Goal: Navigation & Orientation: Find specific page/section

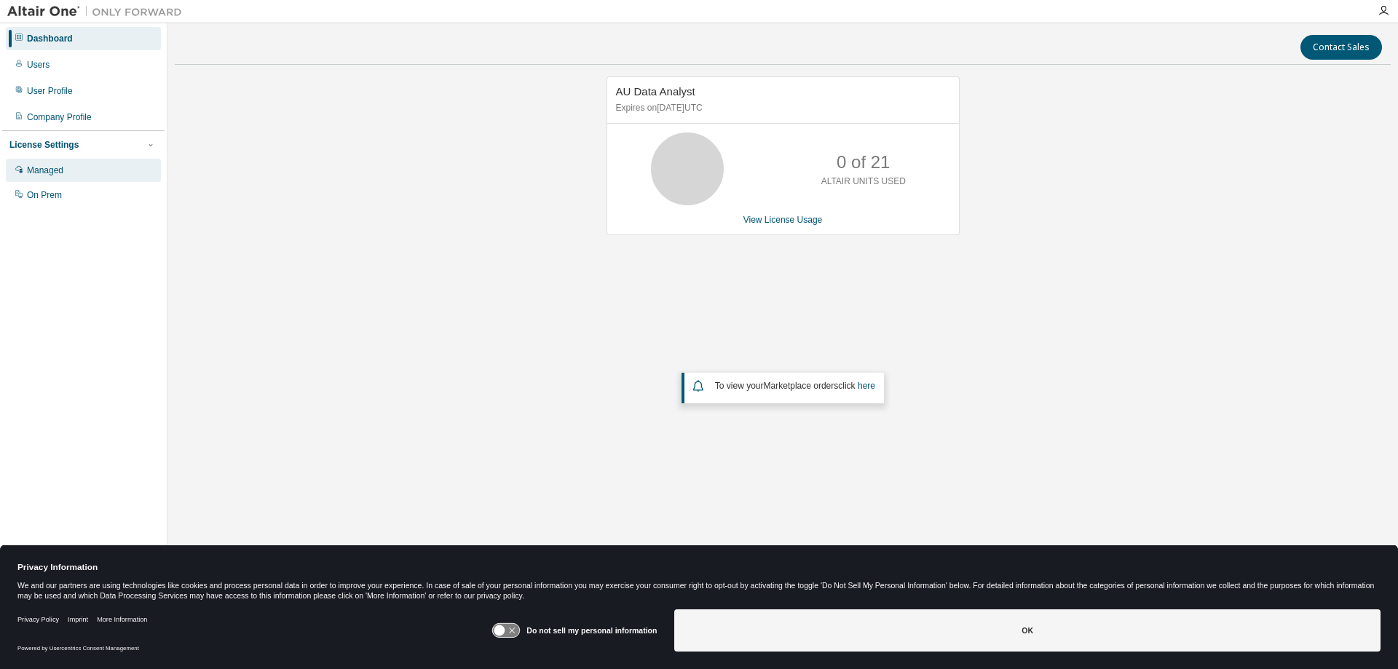
click at [60, 176] on div "Managed" at bounding box center [45, 171] width 36 height 12
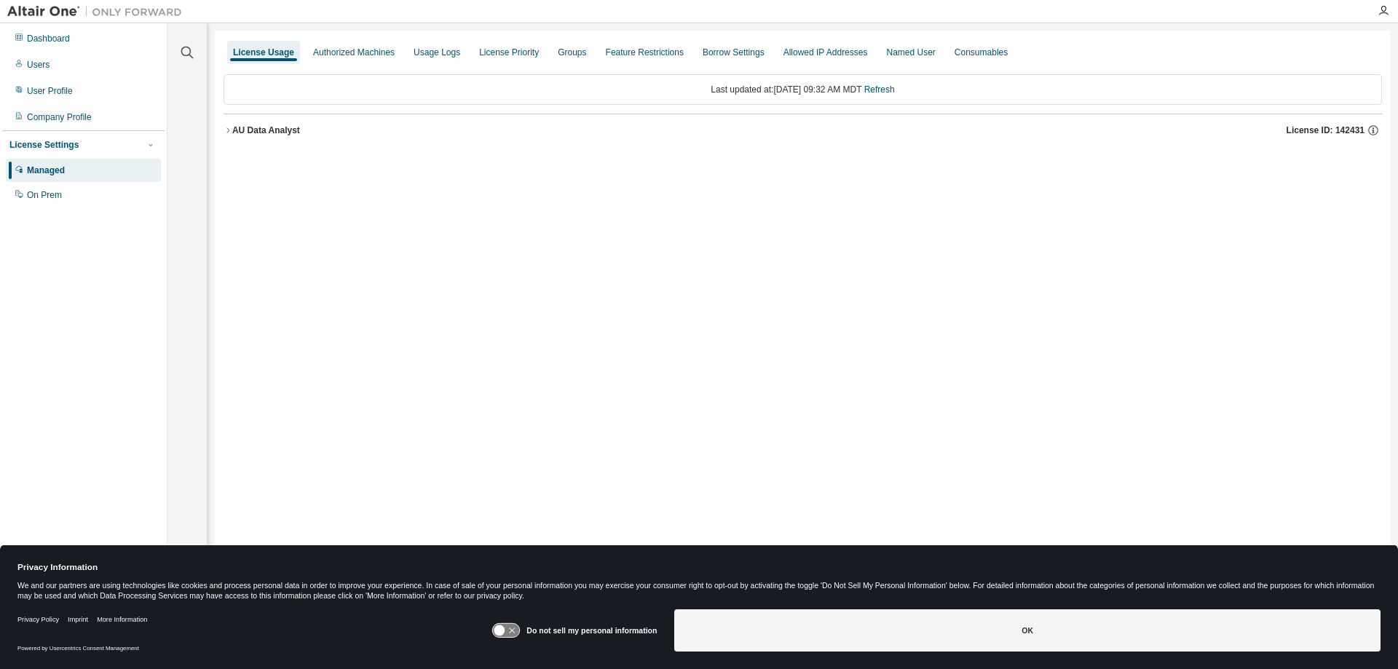
click at [230, 129] on icon "button" at bounding box center [227, 130] width 9 height 9
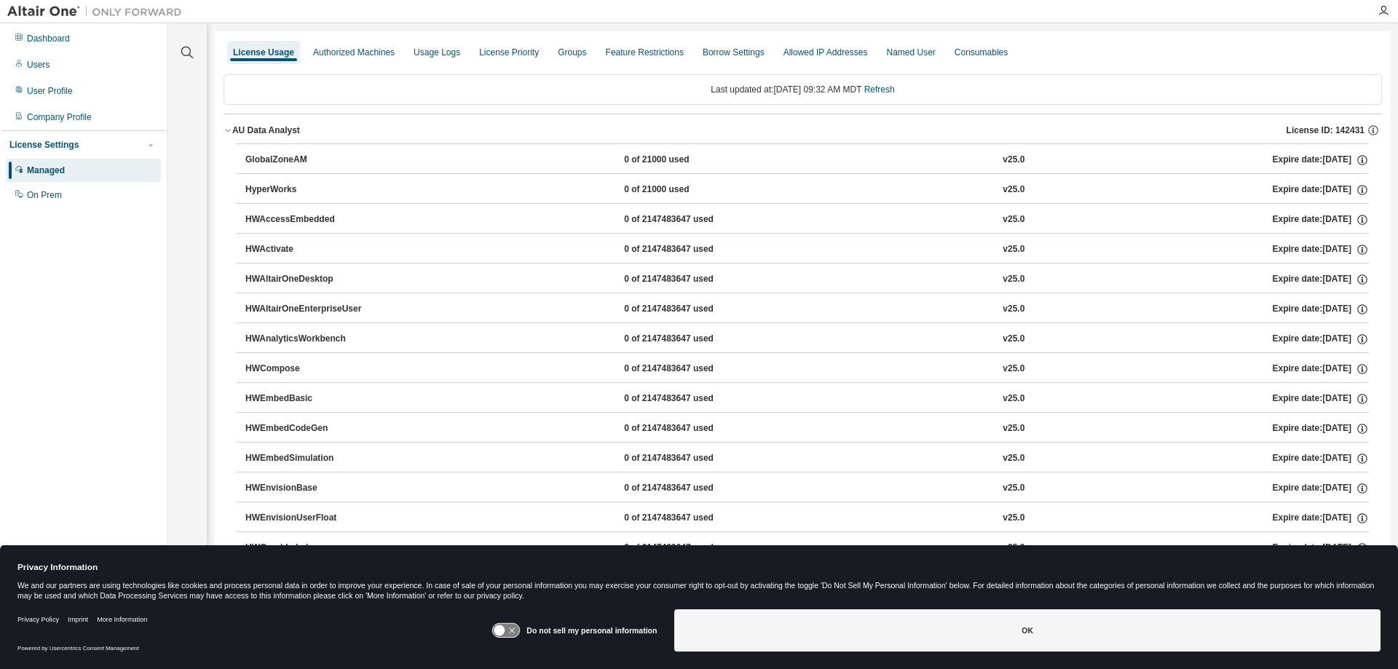
click at [229, 129] on icon "button" at bounding box center [227, 130] width 9 height 9
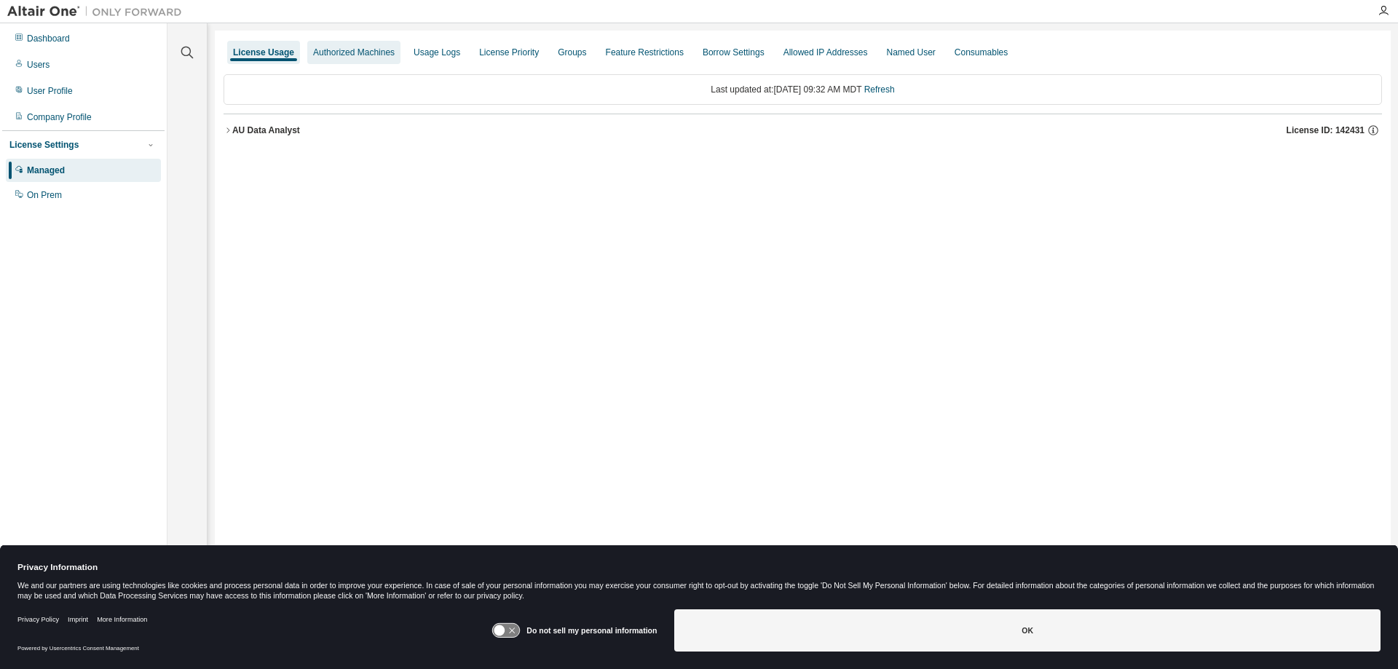
click at [325, 57] on div "Authorized Machines" at bounding box center [354, 53] width 82 height 12
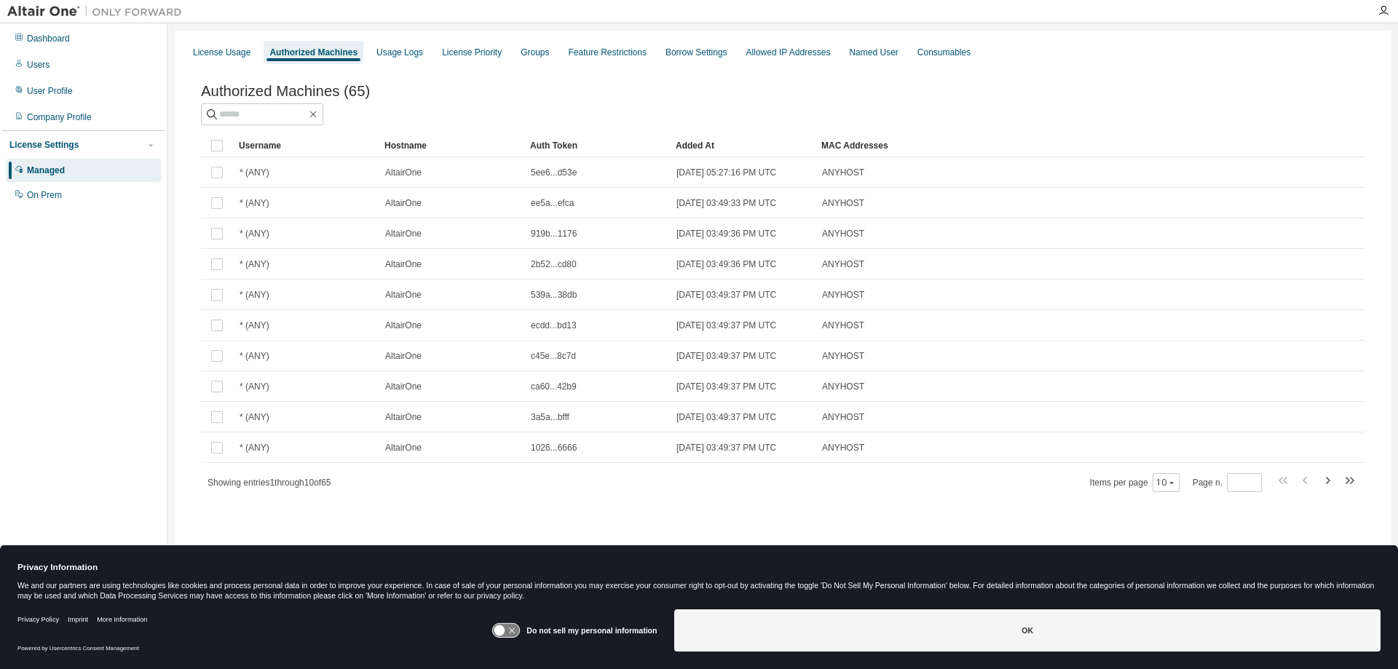
click at [79, 52] on div "Dashboard Users User Profile Company Profile License Settings Managed On Prem" at bounding box center [83, 116] width 162 height 183
click at [79, 47] on div "Dashboard" at bounding box center [83, 38] width 155 height 23
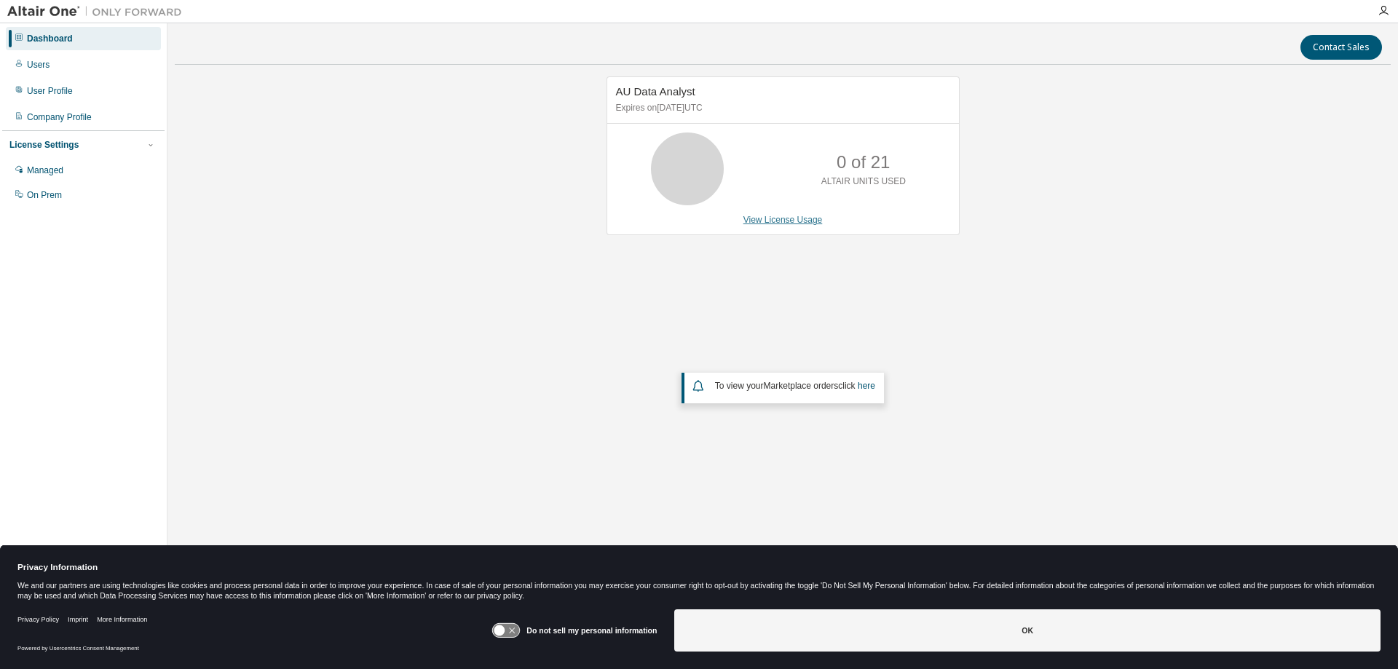
click at [791, 223] on link "View License Usage" at bounding box center [782, 220] width 79 height 10
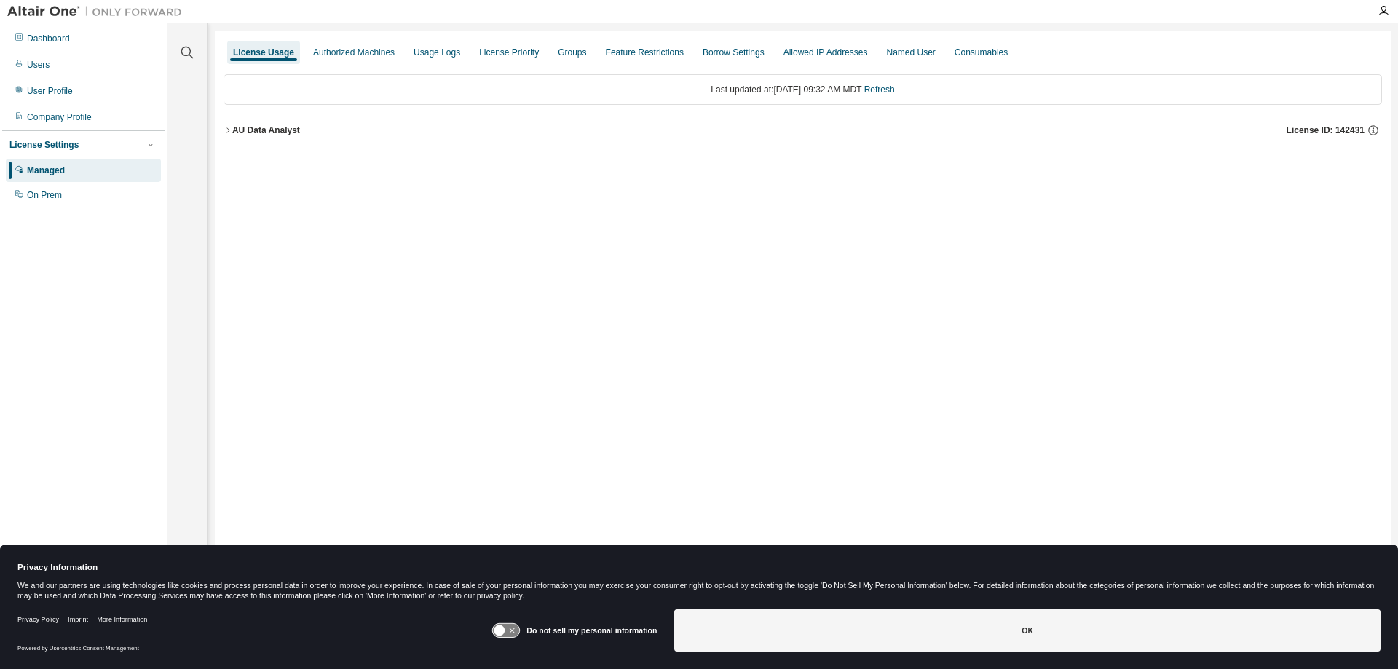
click at [257, 134] on div "AU Data Analyst" at bounding box center [266, 130] width 68 height 12
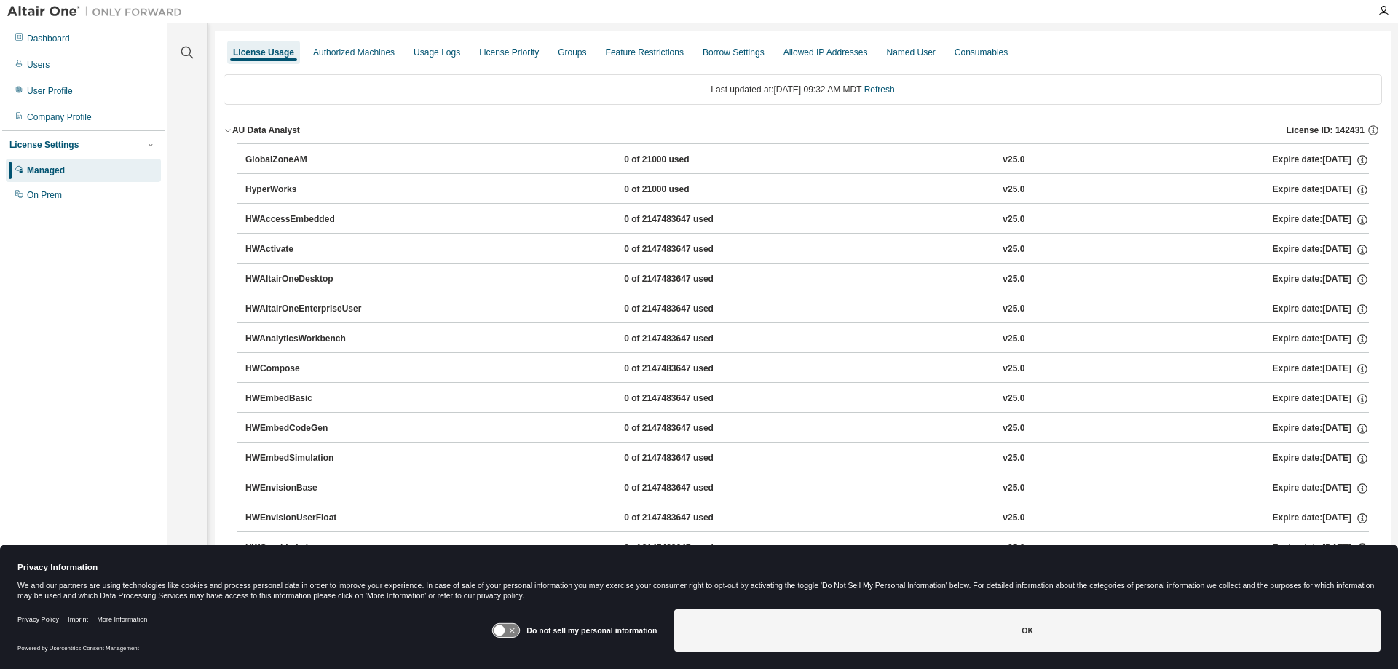
click at [257, 134] on div "AU Data Analyst" at bounding box center [266, 130] width 68 height 12
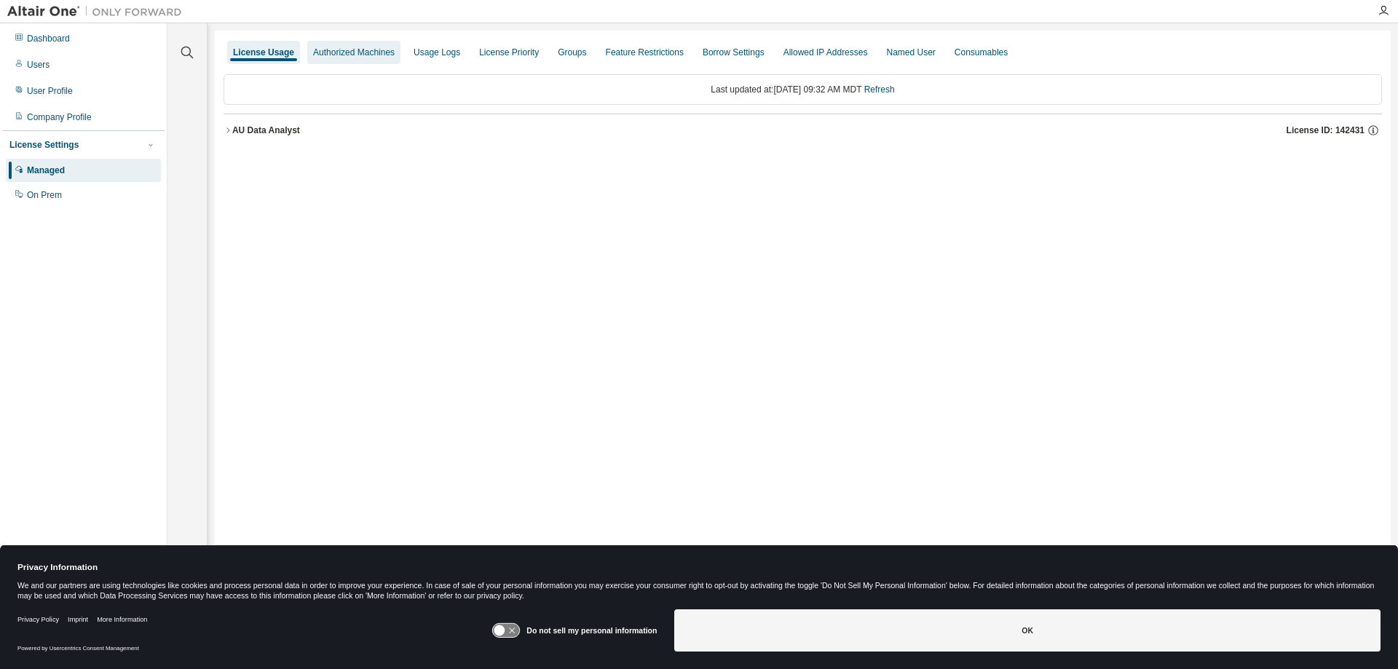
click at [381, 57] on div "Authorized Machines" at bounding box center [354, 53] width 82 height 12
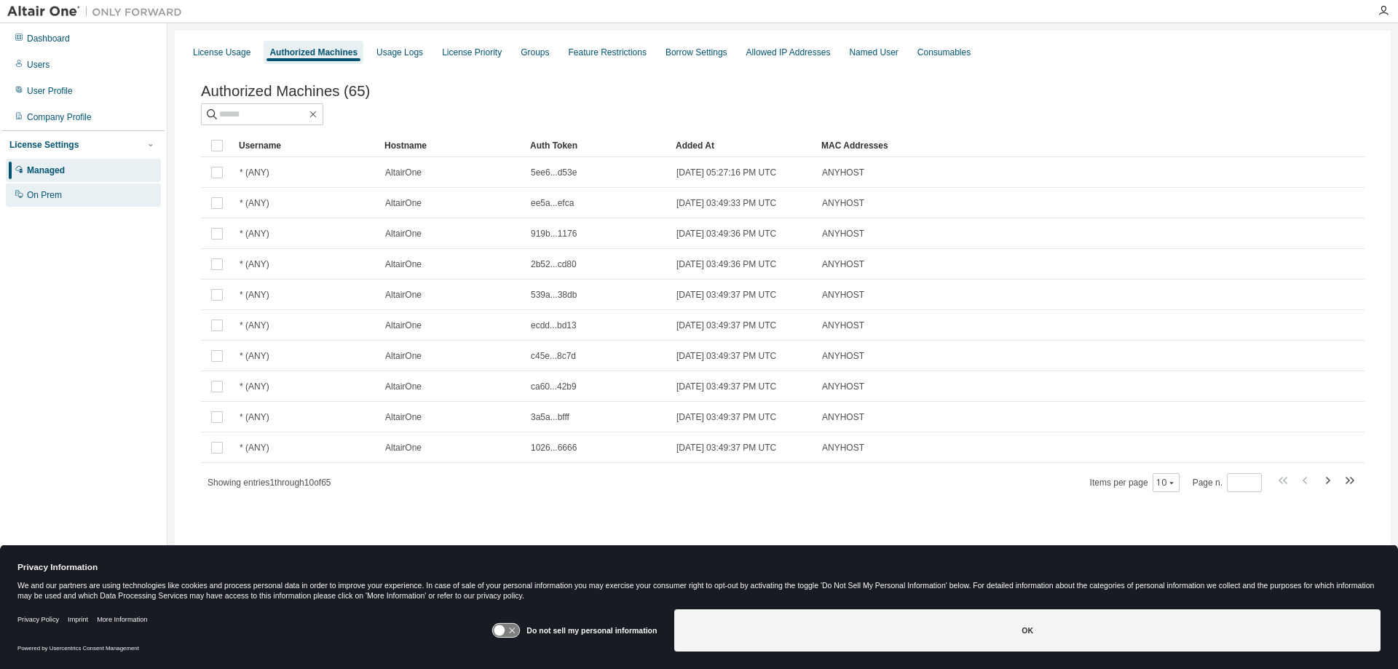
click at [50, 199] on div "On Prem" at bounding box center [44, 195] width 35 height 12
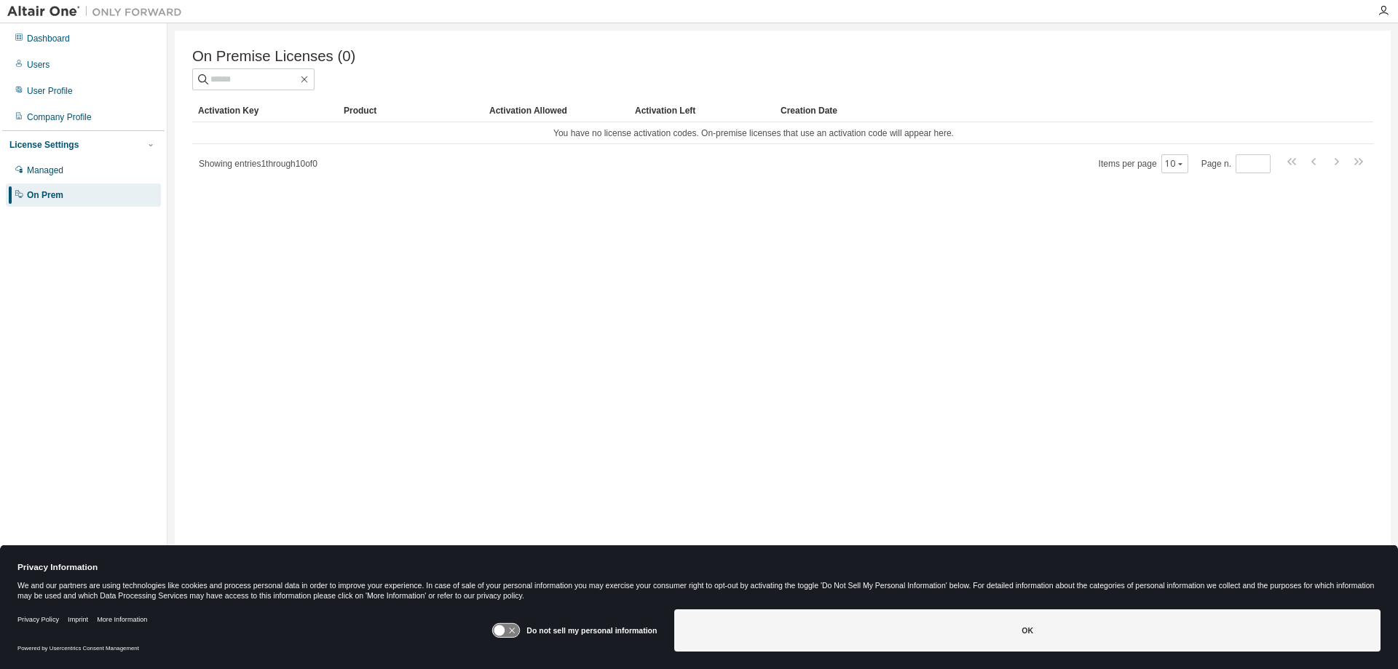
click at [499, 113] on div "Activation Allowed" at bounding box center [556, 110] width 134 height 23
click at [264, 114] on div "Activation Key" at bounding box center [265, 110] width 134 height 23
click at [55, 174] on div "Managed" at bounding box center [45, 171] width 36 height 12
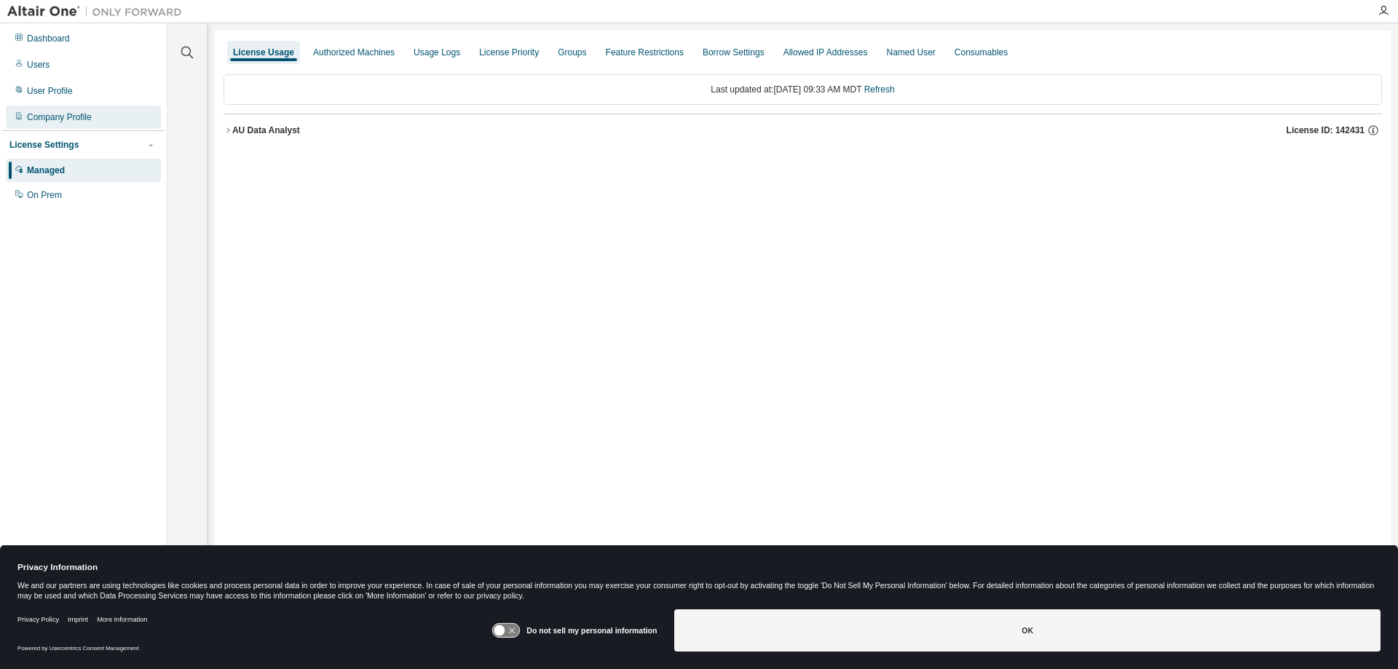
click at [78, 110] on div "Company Profile" at bounding box center [83, 117] width 155 height 23
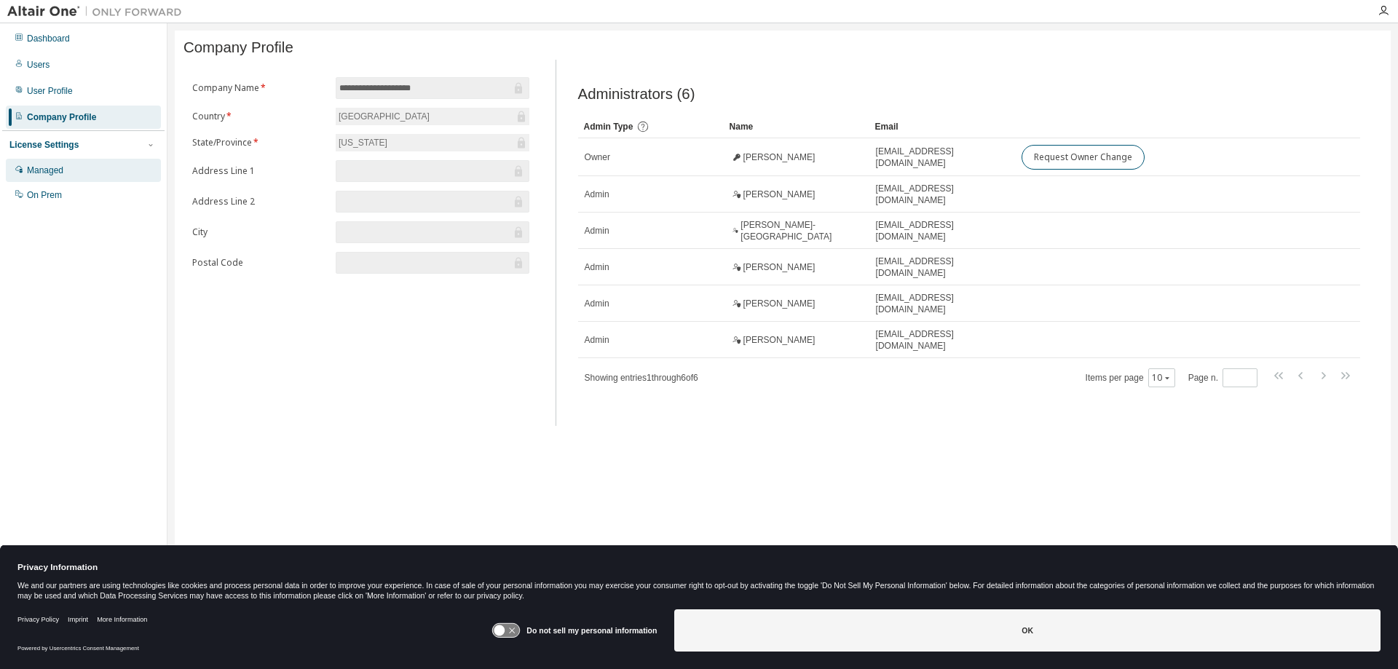
click at [49, 170] on div "Managed" at bounding box center [45, 171] width 36 height 12
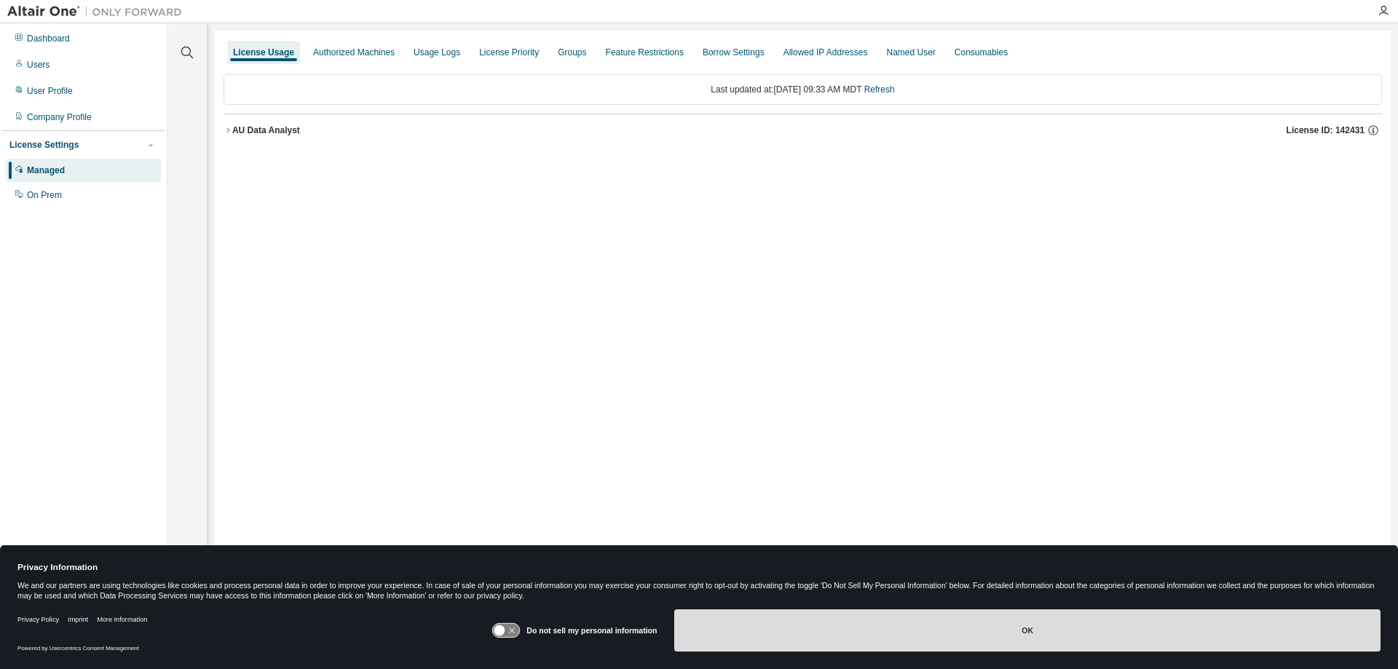
click at [917, 620] on button "OK" at bounding box center [1027, 630] width 706 height 42
